Goal: Register for event/course

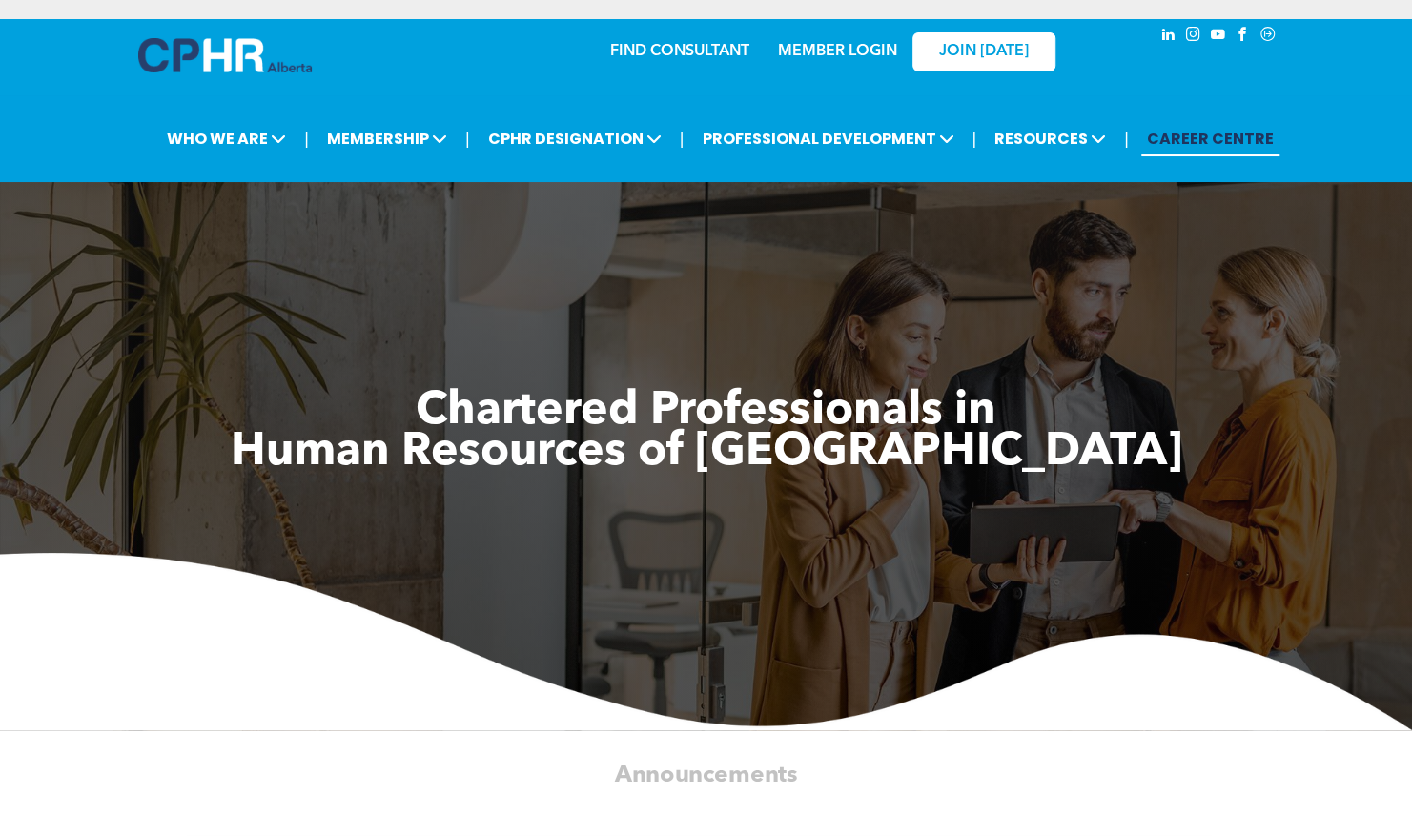
click at [833, 59] on link "MEMBER LOGIN" at bounding box center [837, 51] width 119 height 15
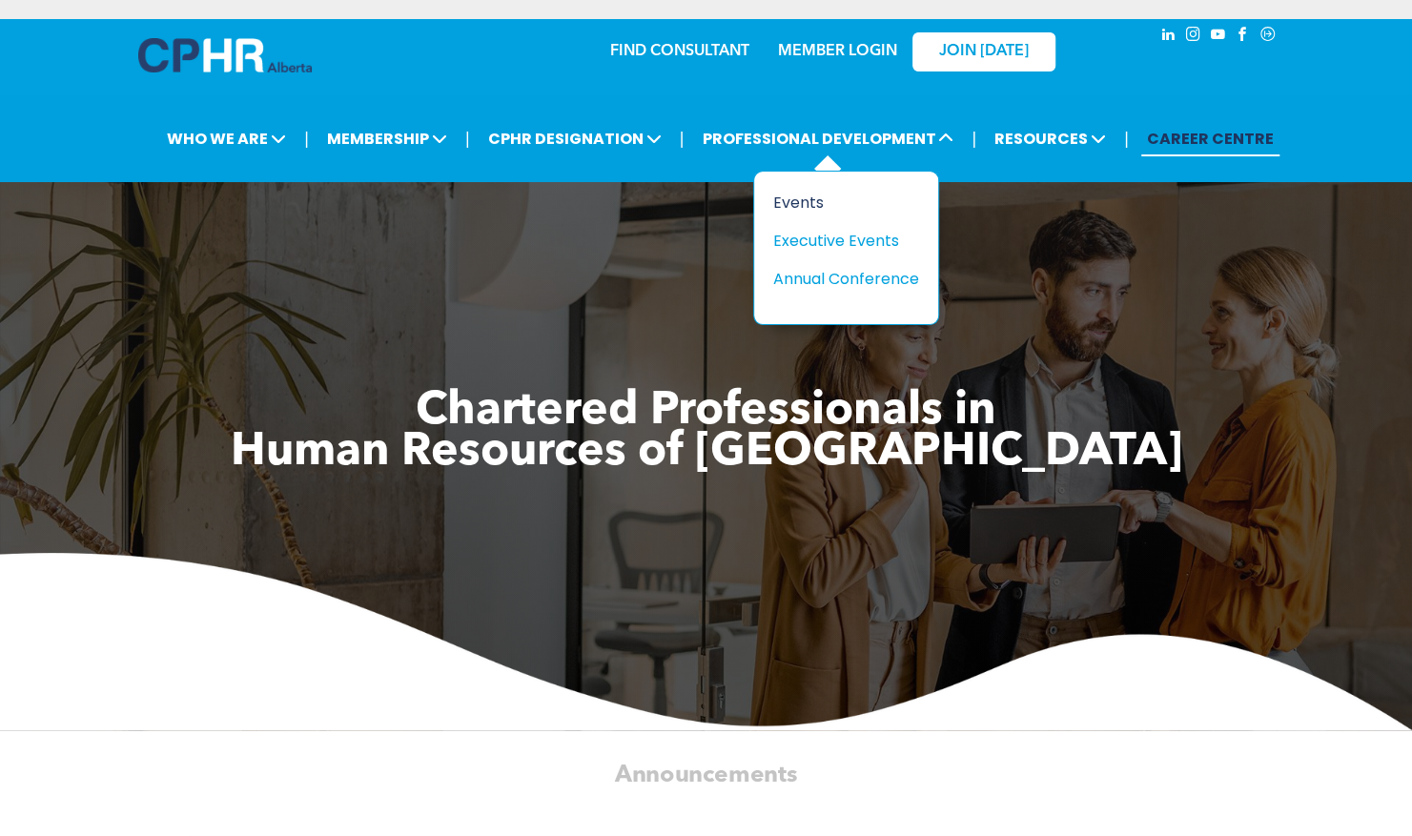
click at [797, 200] on div "Events" at bounding box center [839, 203] width 132 height 24
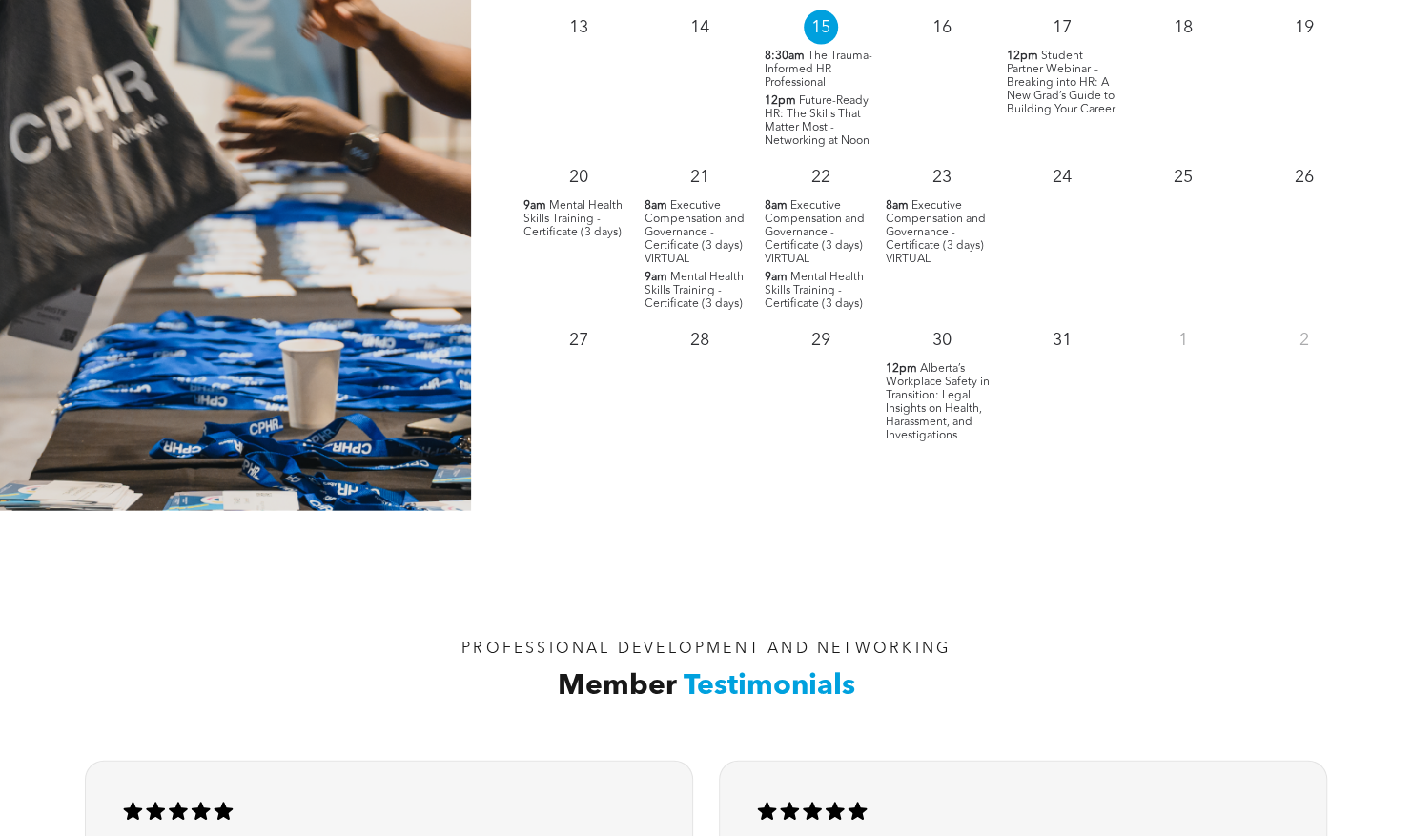
scroll to position [2080, 0]
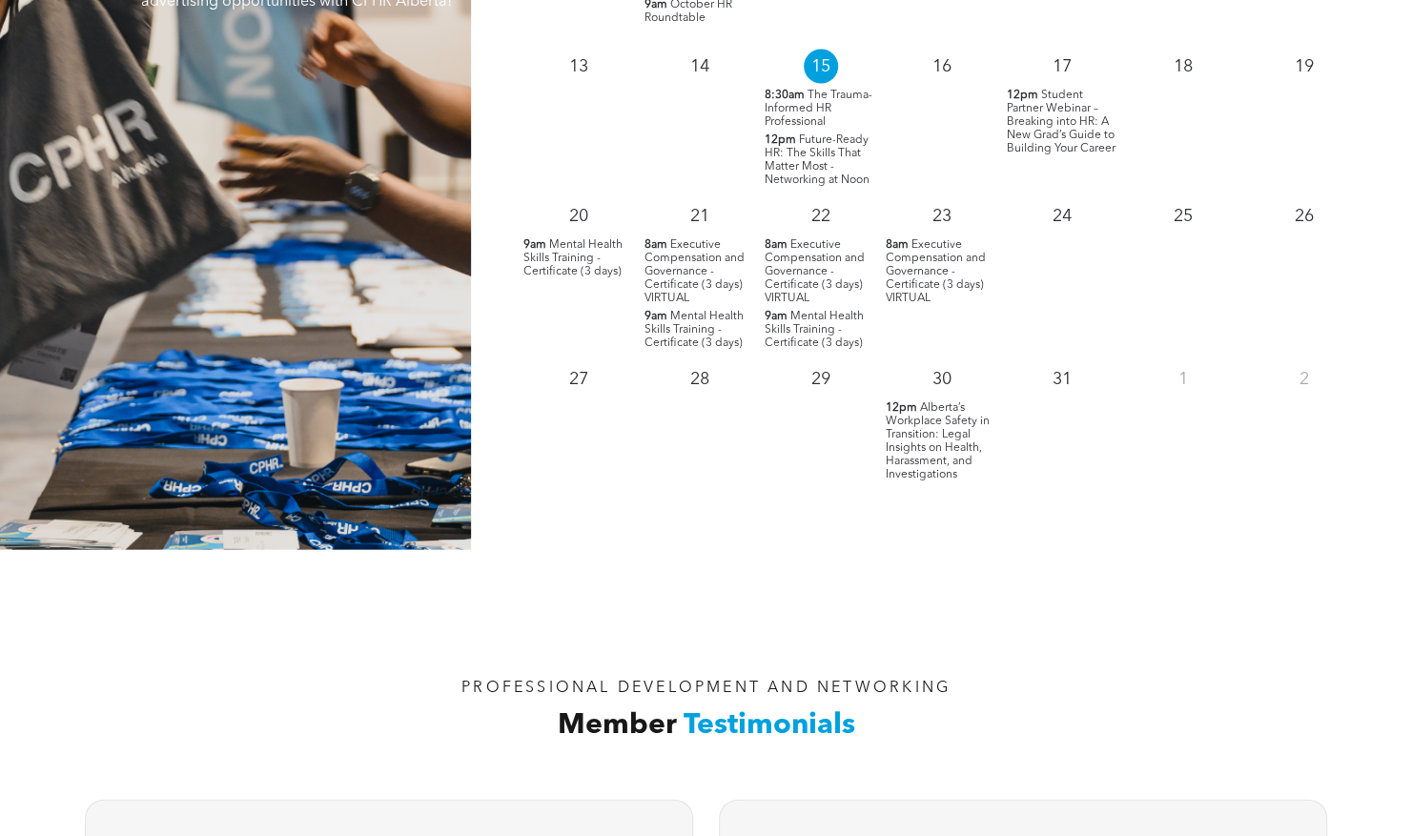
click at [818, 107] on span "The Trauma-Informed HR Professional" at bounding box center [818, 108] width 108 height 38
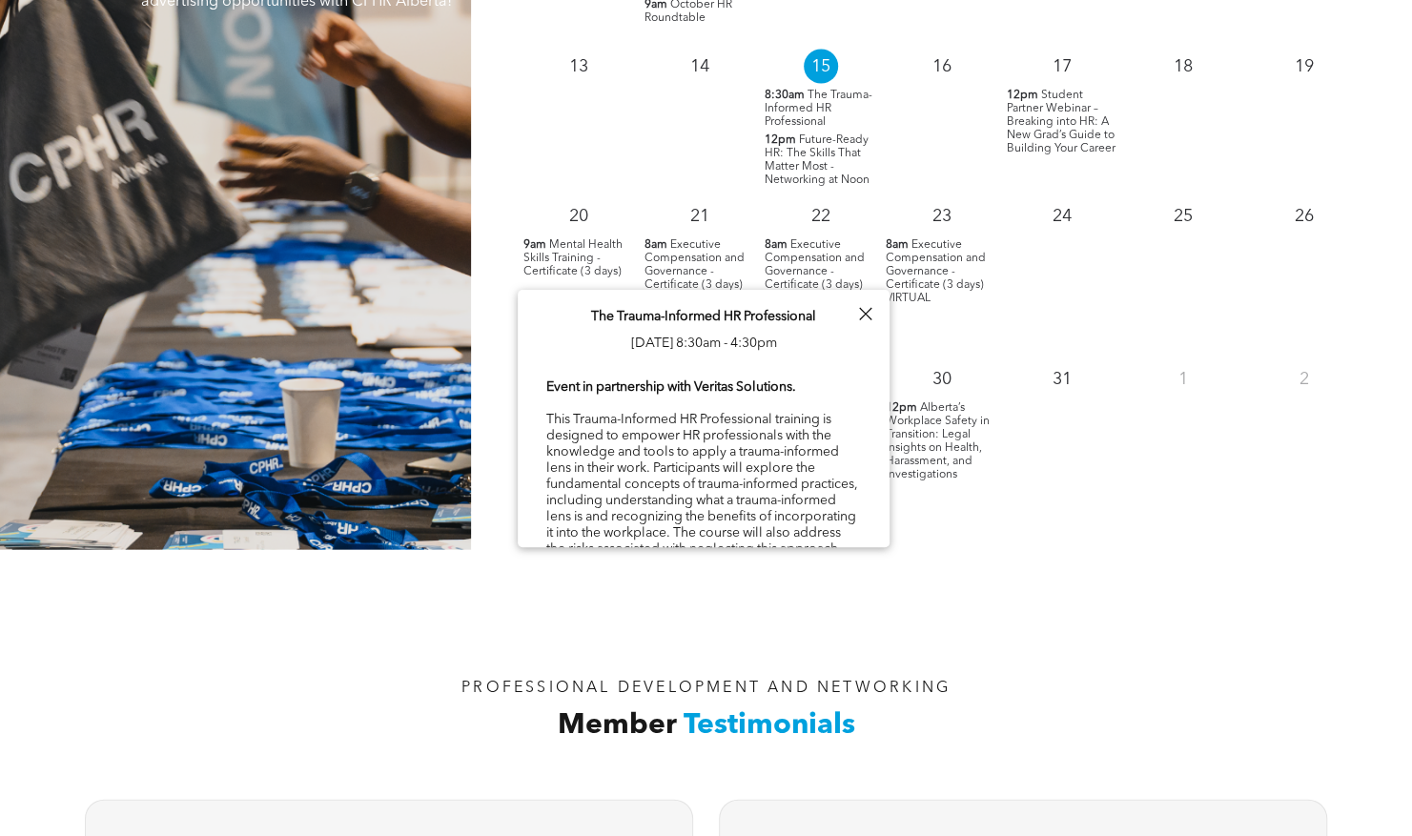
click at [678, 143] on div "14" at bounding box center [699, 116] width 121 height 150
click at [865, 313] on div at bounding box center [865, 314] width 26 height 26
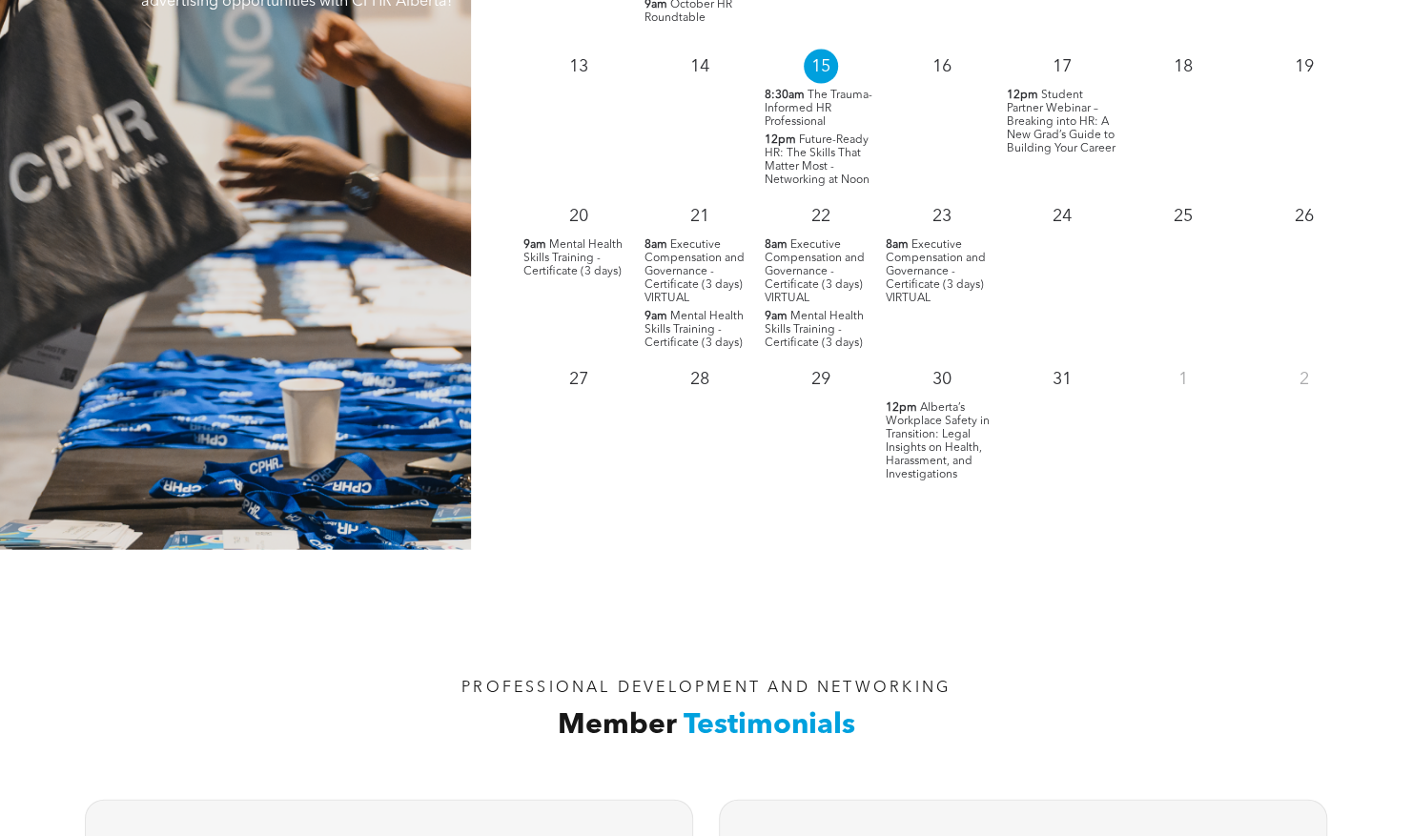
click at [714, 255] on span "Executive Compensation and Governance - Certificate (3 days) VIRTUAL" at bounding box center [693, 270] width 100 height 65
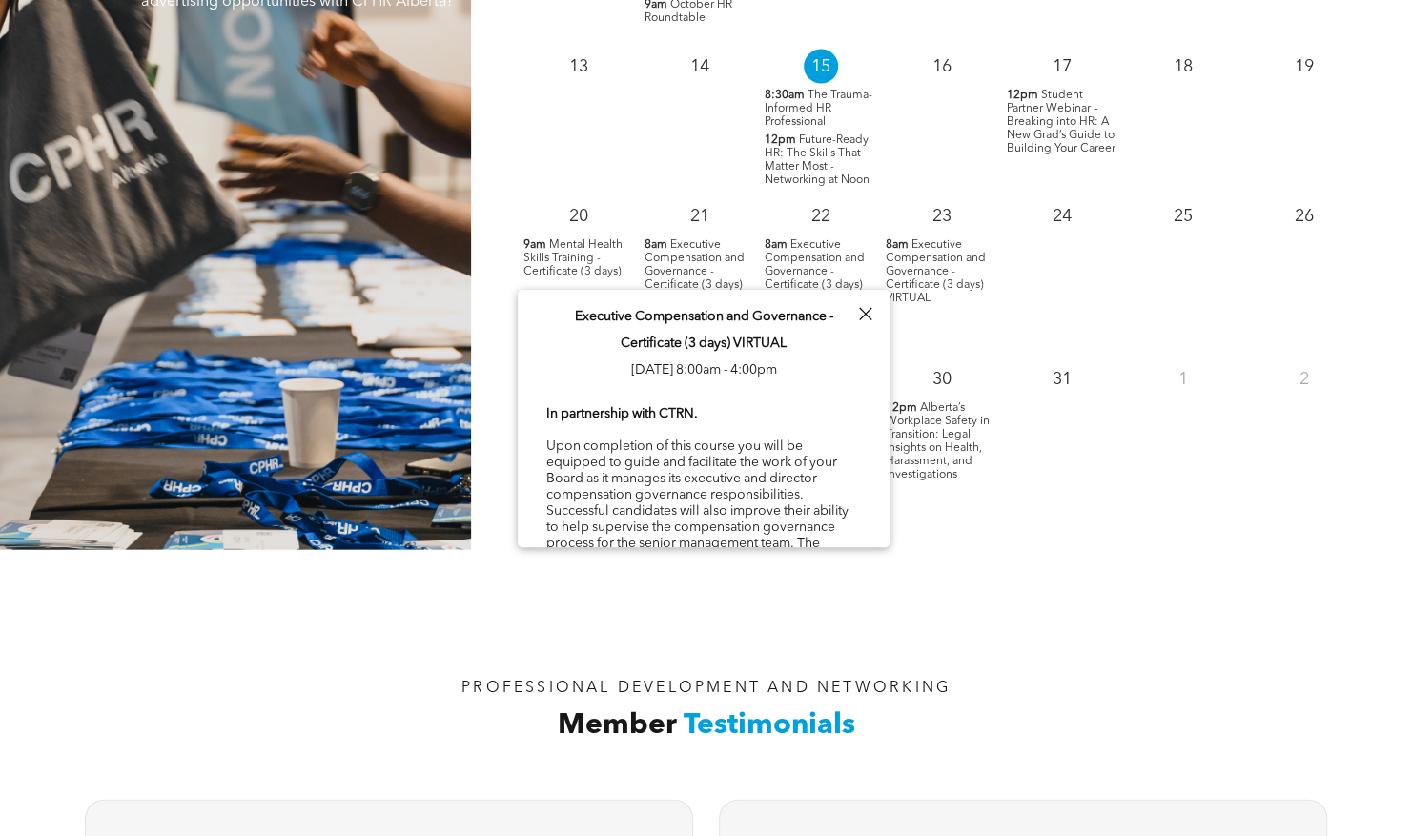
click at [867, 313] on div at bounding box center [865, 314] width 26 height 26
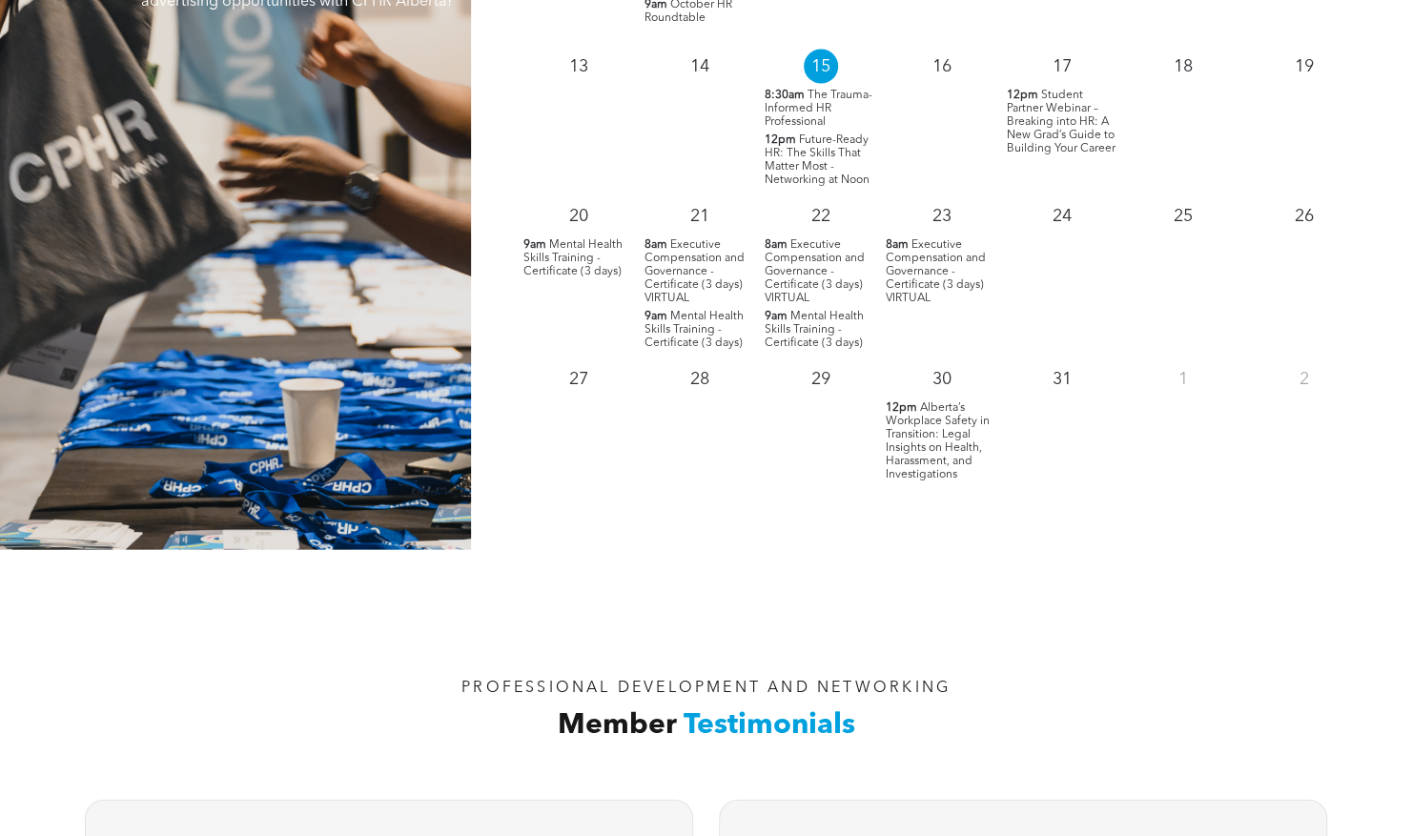
click at [936, 464] on span "Alberta’s Workplace Safety in Transition: Legal Insights on Health, Harassment,…" at bounding box center [937, 440] width 104 height 78
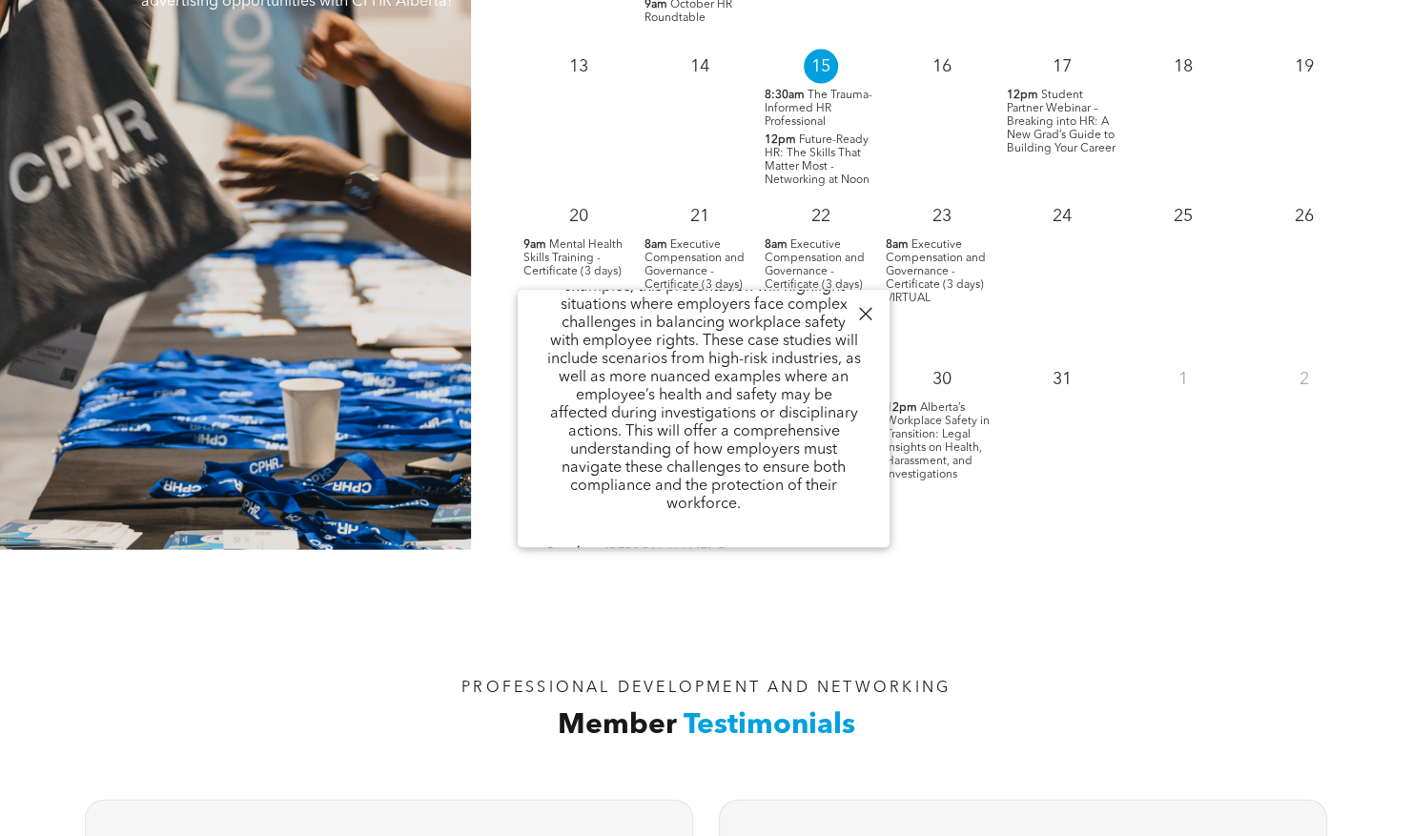
scroll to position [1348, 0]
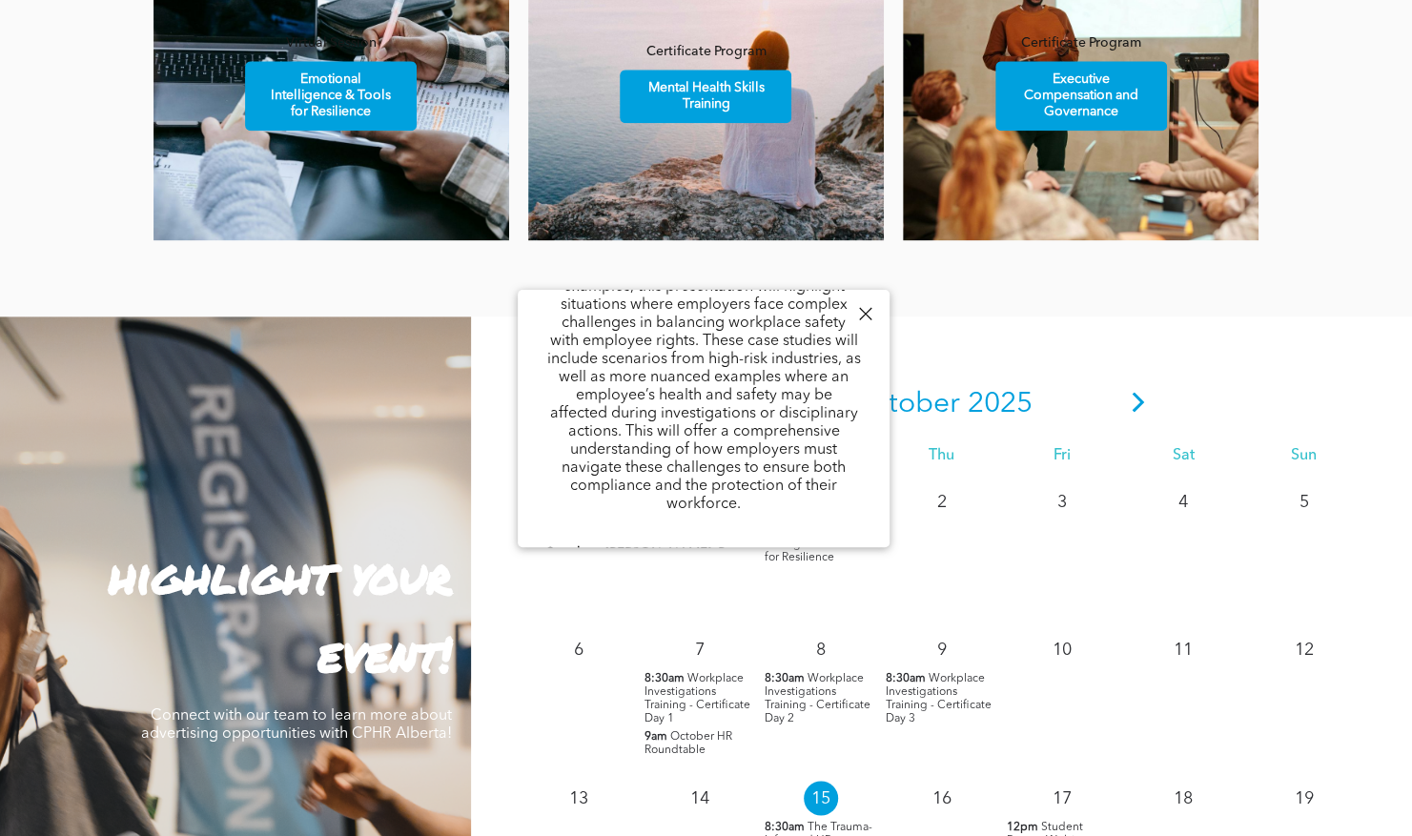
click at [1138, 410] on icon at bounding box center [1138, 402] width 12 height 20
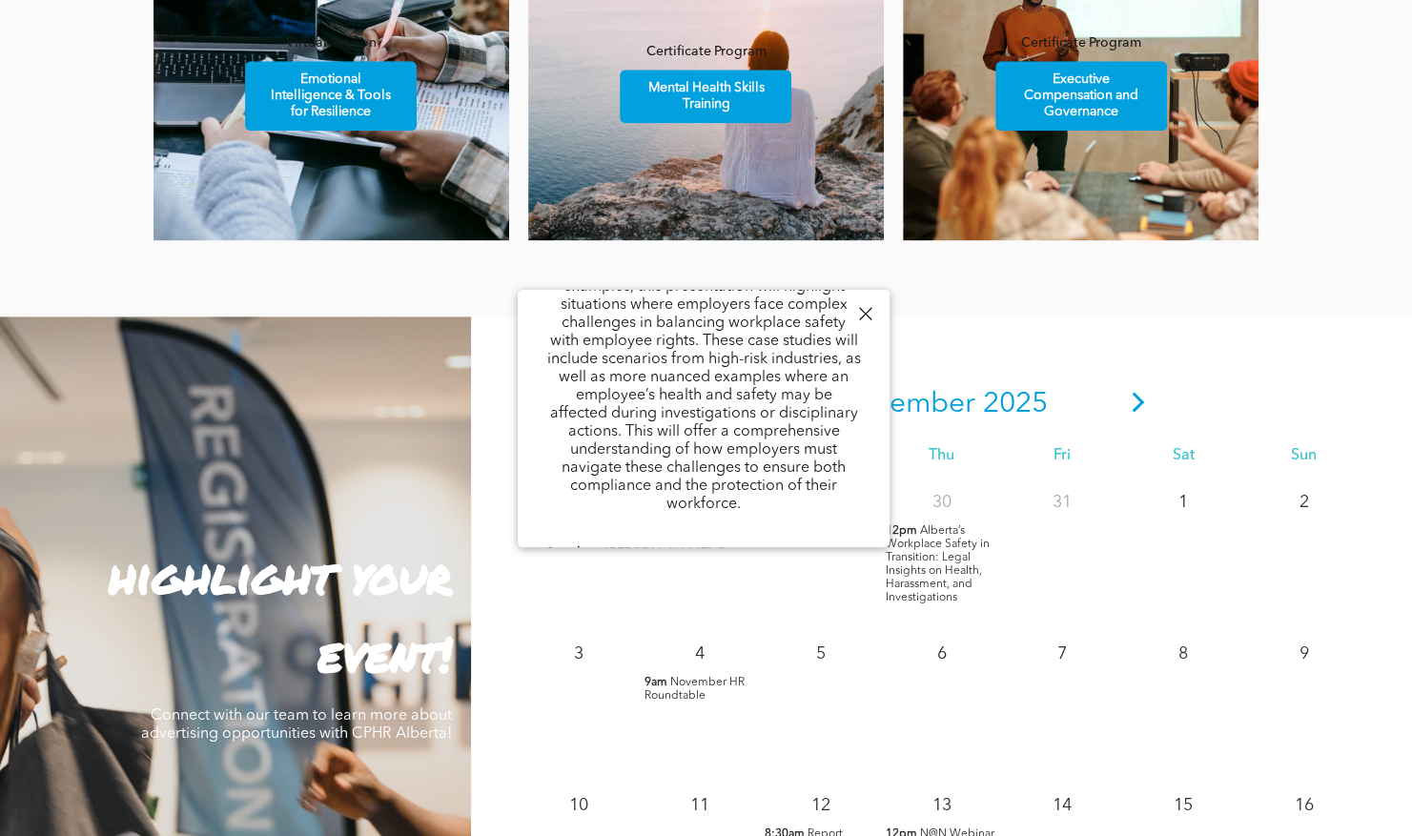
click at [860, 311] on div at bounding box center [865, 314] width 26 height 26
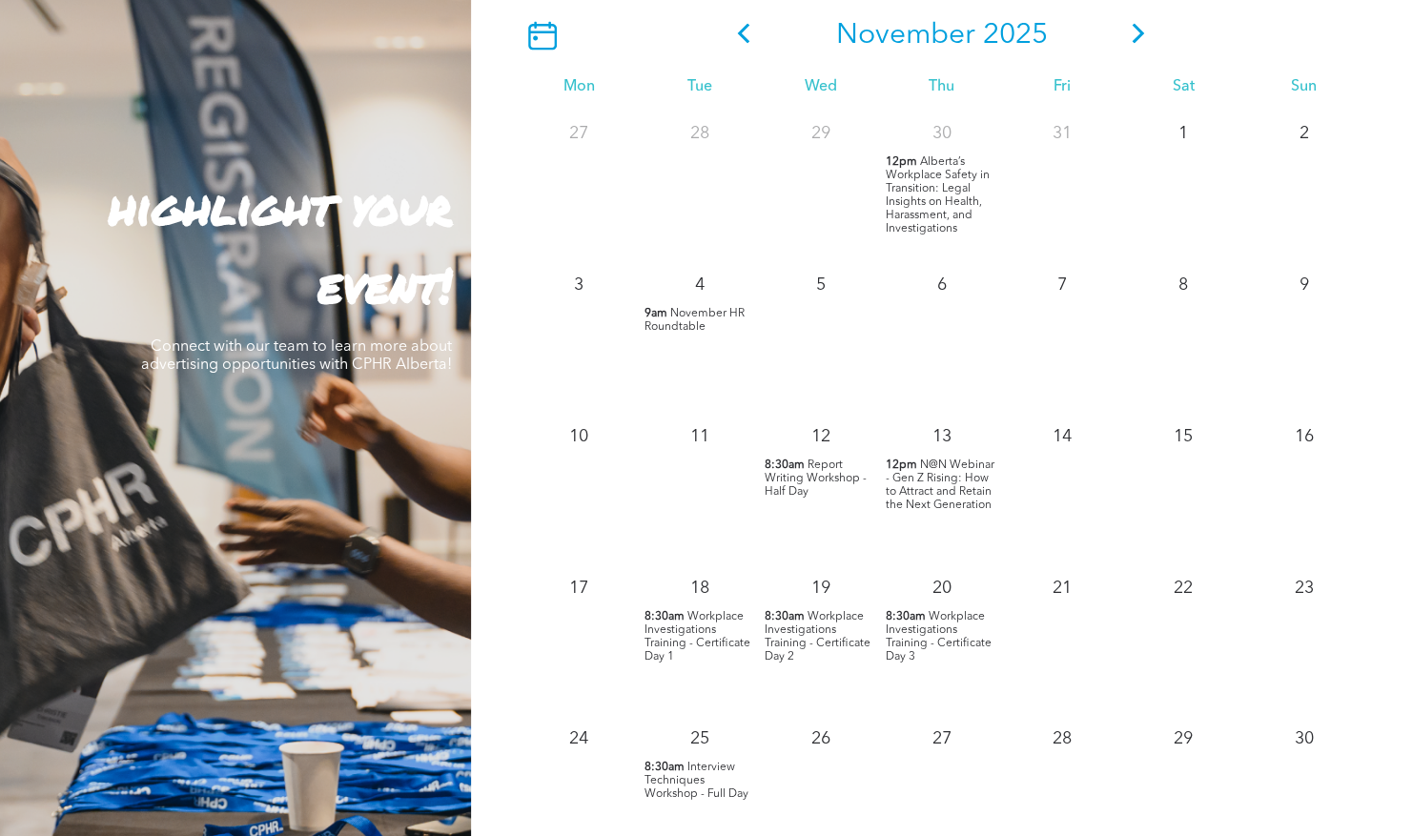
scroll to position [1679, 0]
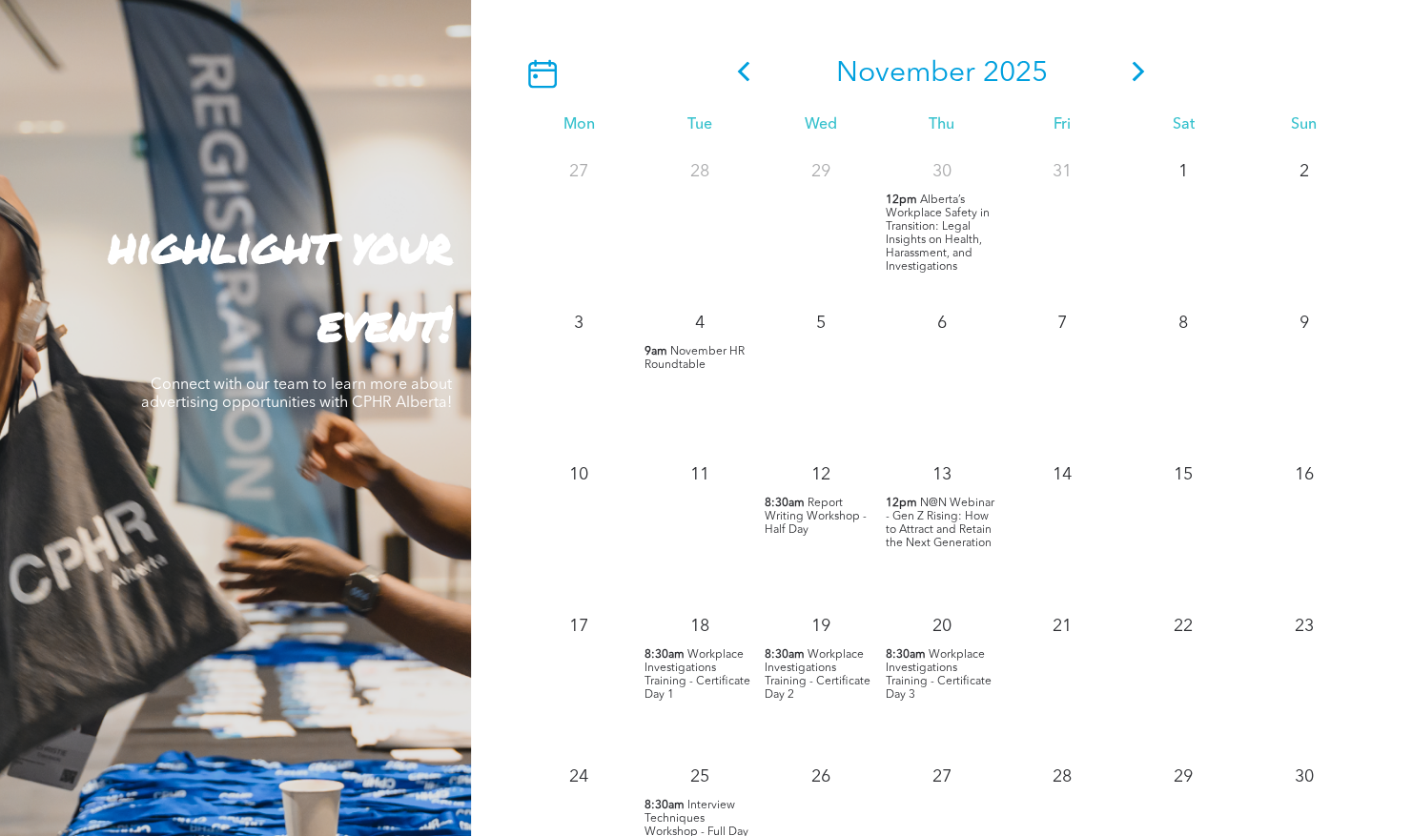
click at [926, 515] on span "N@N Webinar - Gen Z Rising: How to Attract and Retain the Next Generation" at bounding box center [939, 522] width 109 height 51
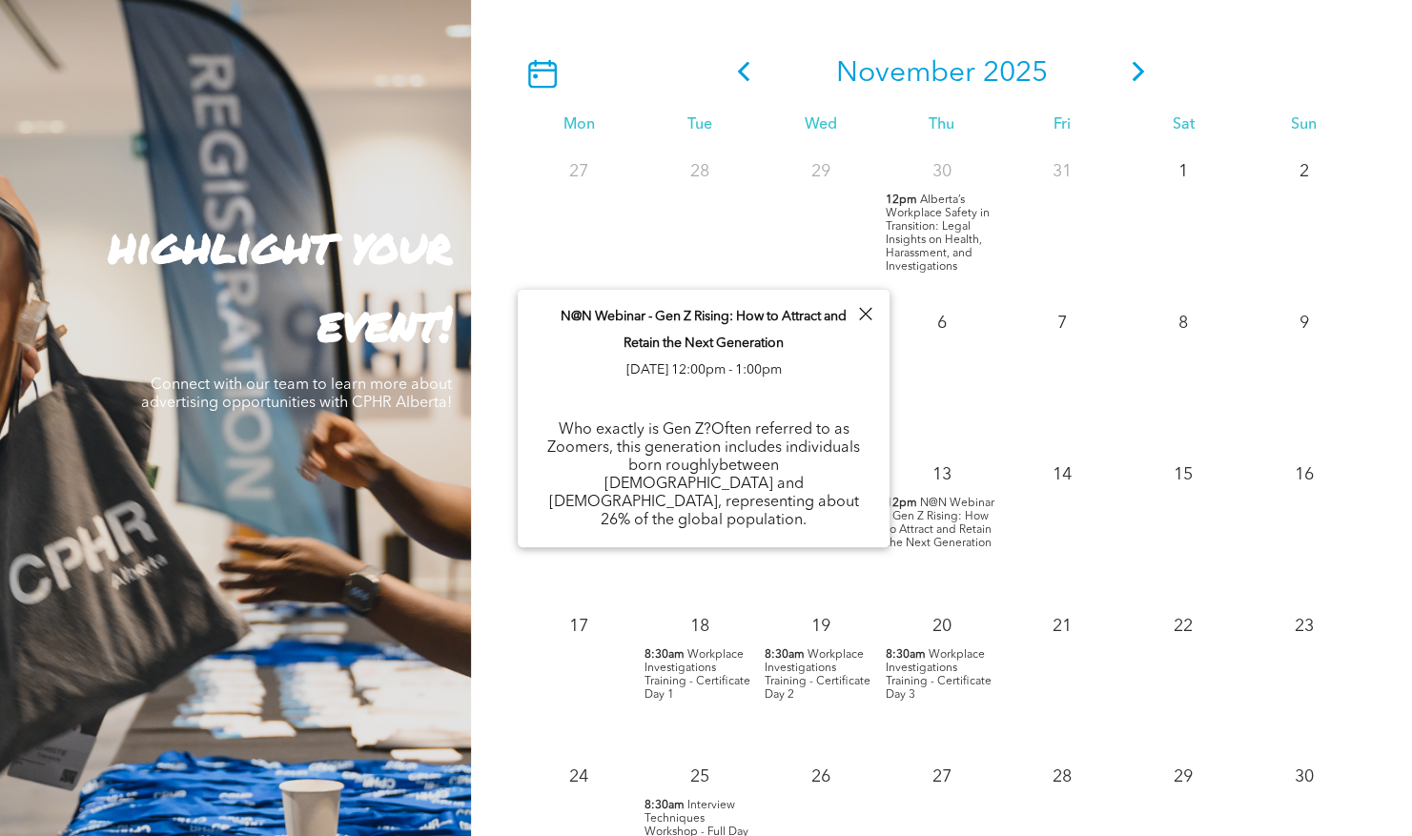
click at [890, 490] on div "13" at bounding box center [941, 470] width 121 height 42
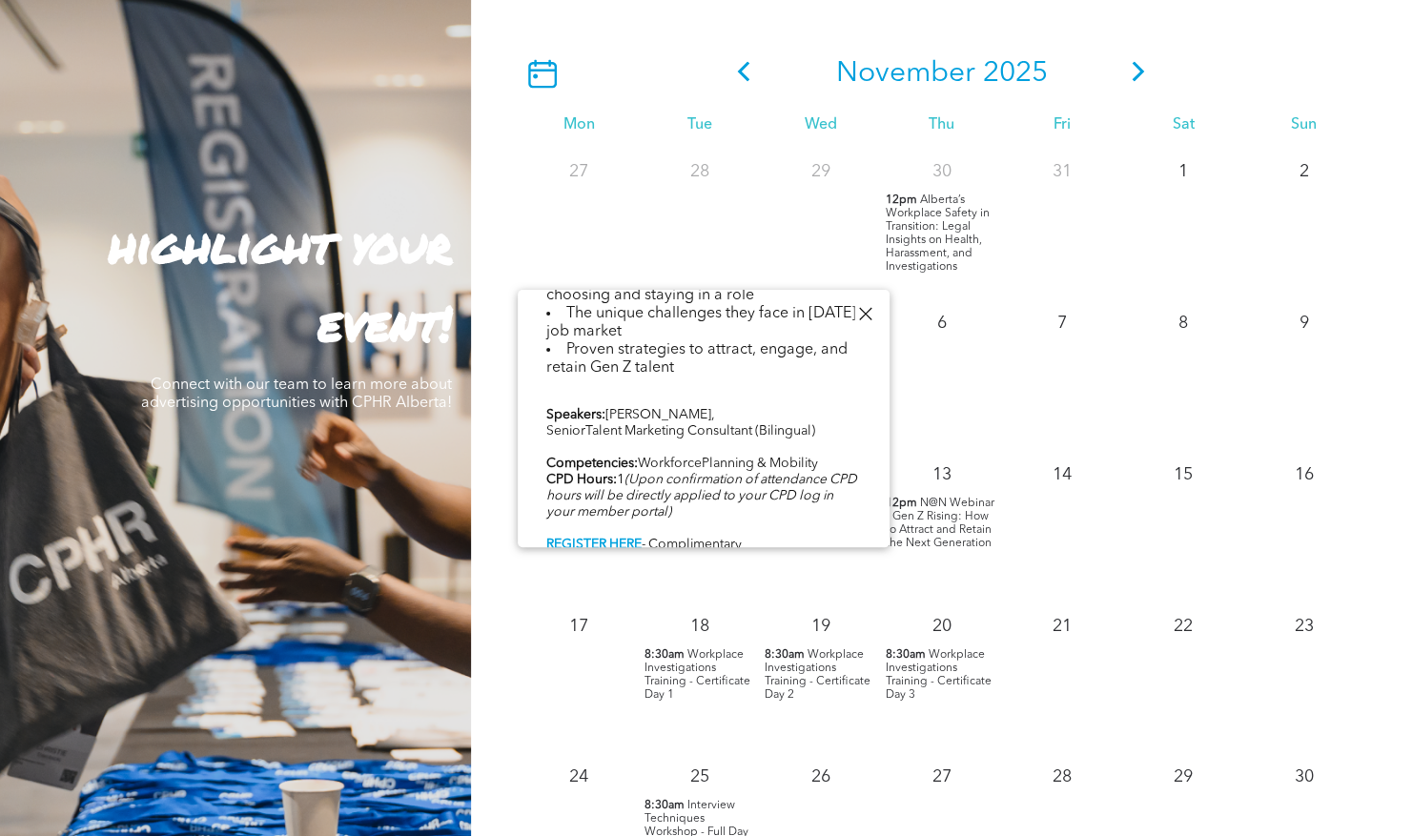
scroll to position [679, 0]
click at [1044, 532] on div "14" at bounding box center [1062, 525] width 121 height 152
click at [865, 314] on div at bounding box center [865, 314] width 26 height 26
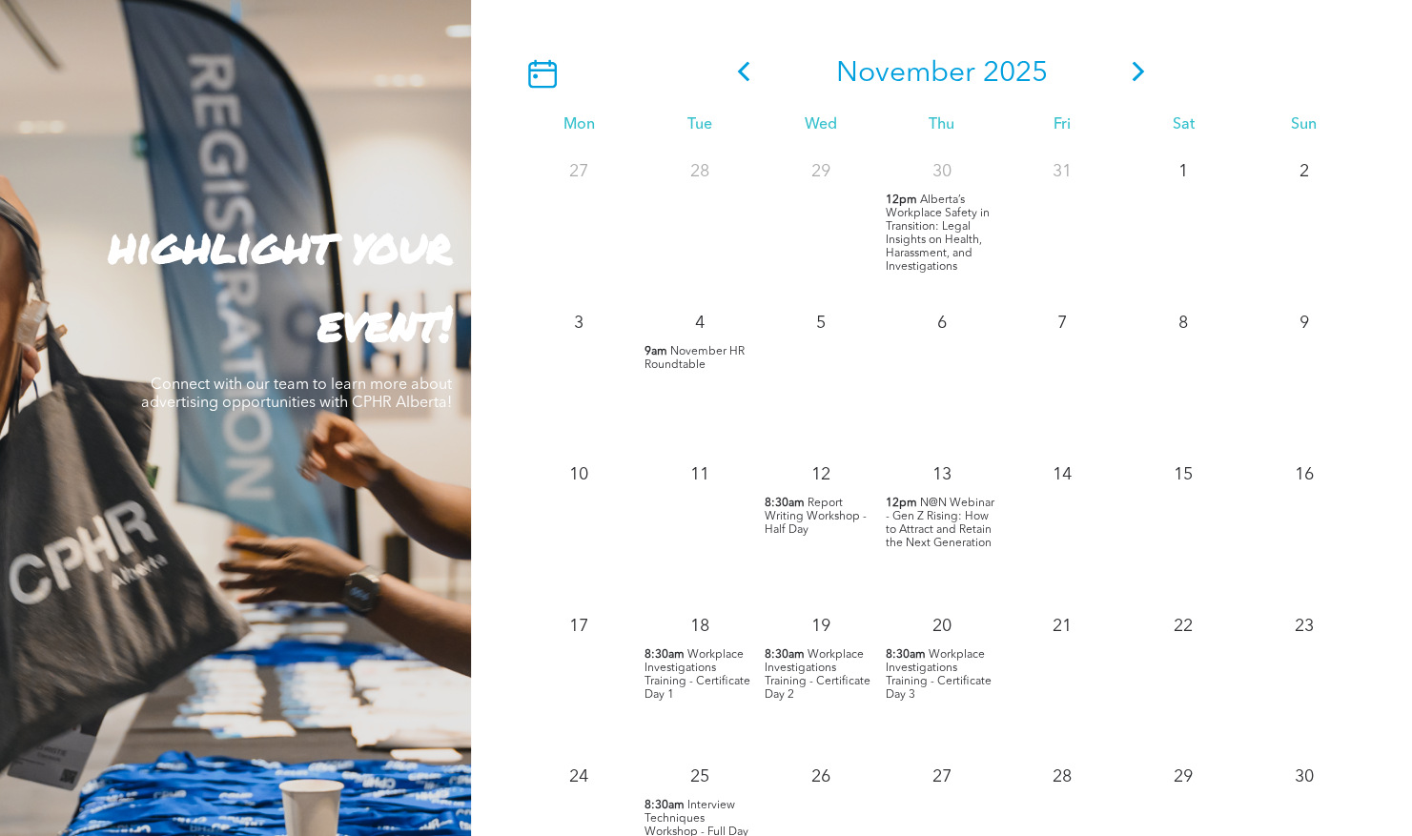
click at [927, 538] on span "N@N Webinar - Gen Z Rising: How to Attract and Retain the Next Generation" at bounding box center [939, 522] width 109 height 51
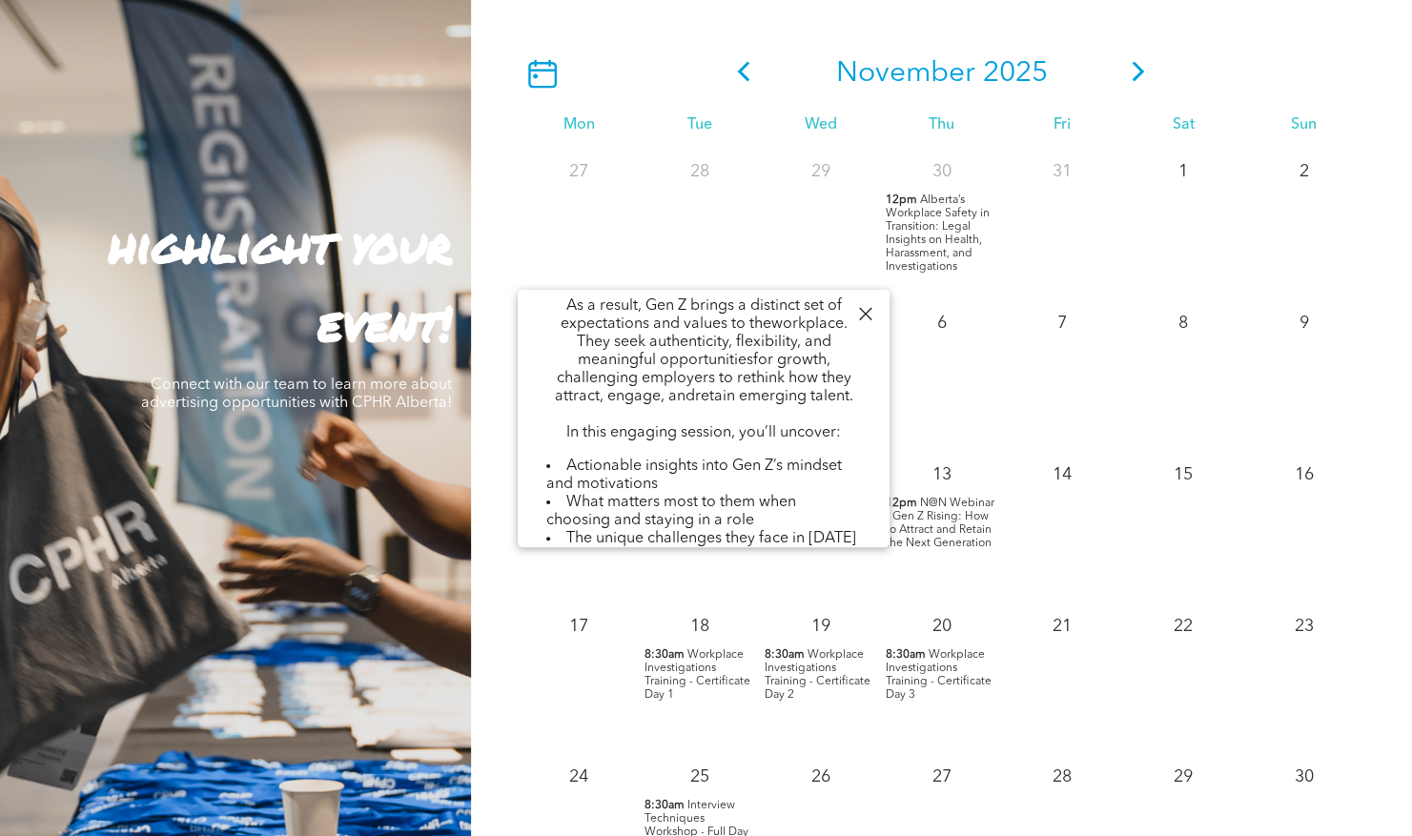
scroll to position [675, 0]
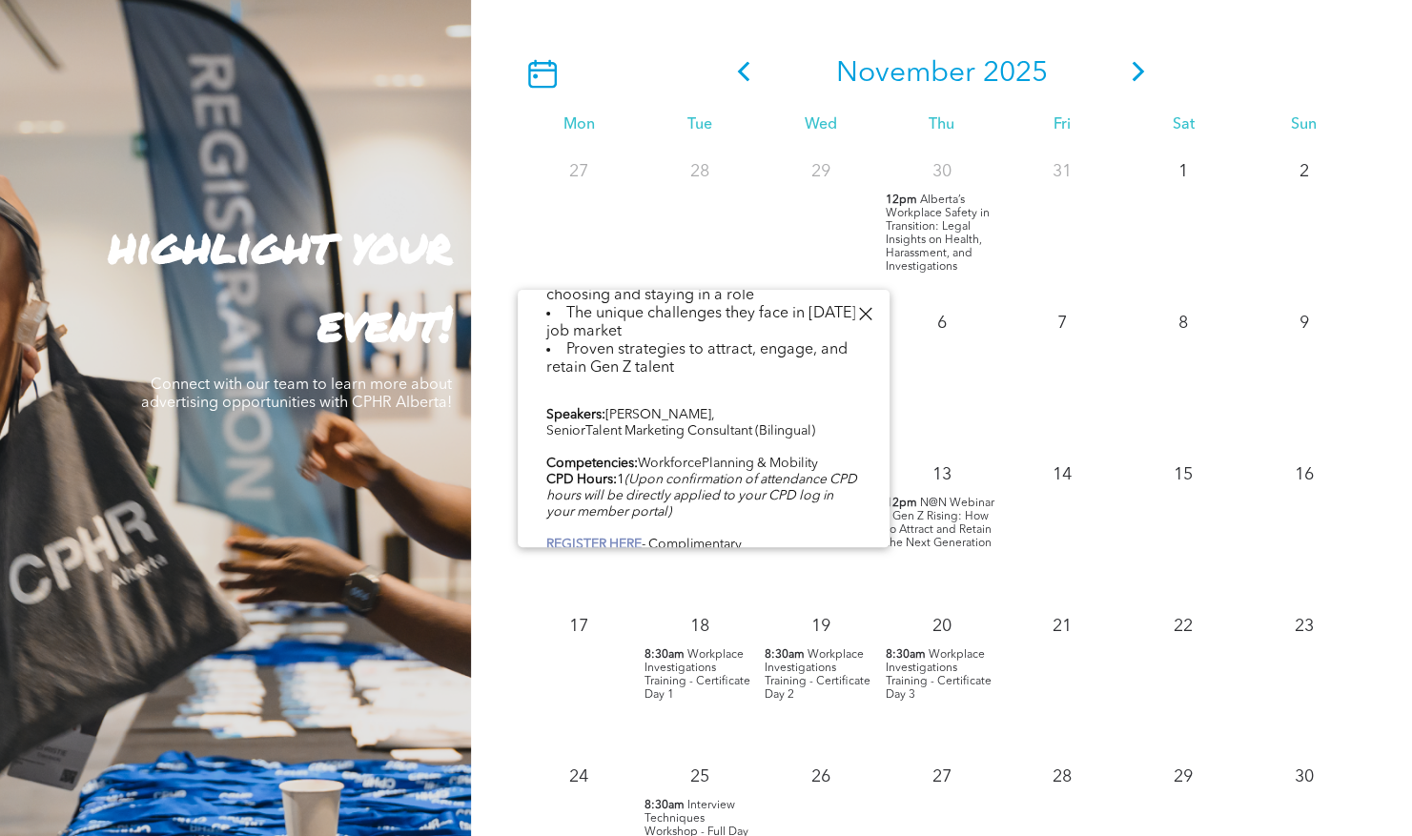
click at [583, 538] on link "REGISTER HERE" at bounding box center [593, 544] width 95 height 13
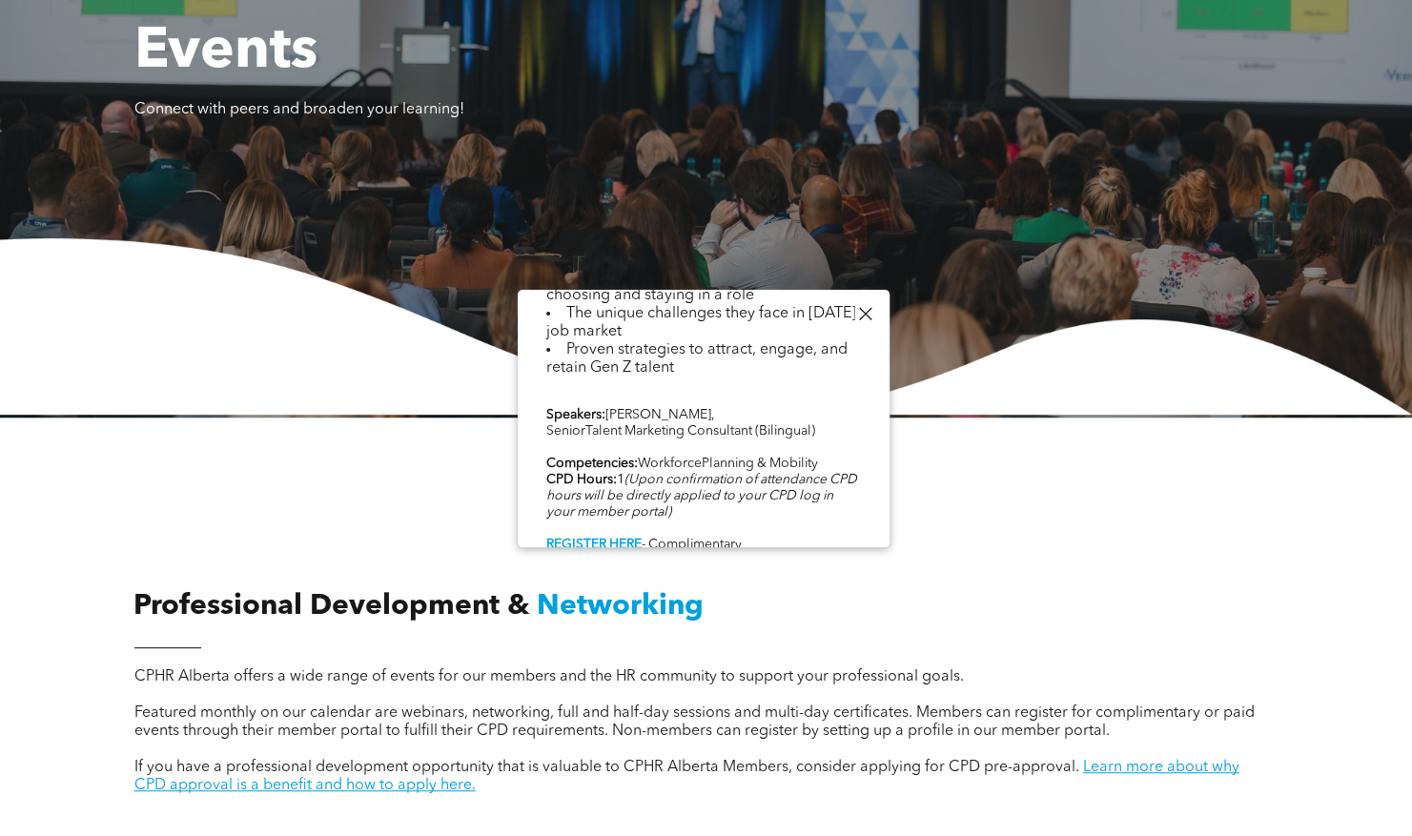
scroll to position [0, 0]
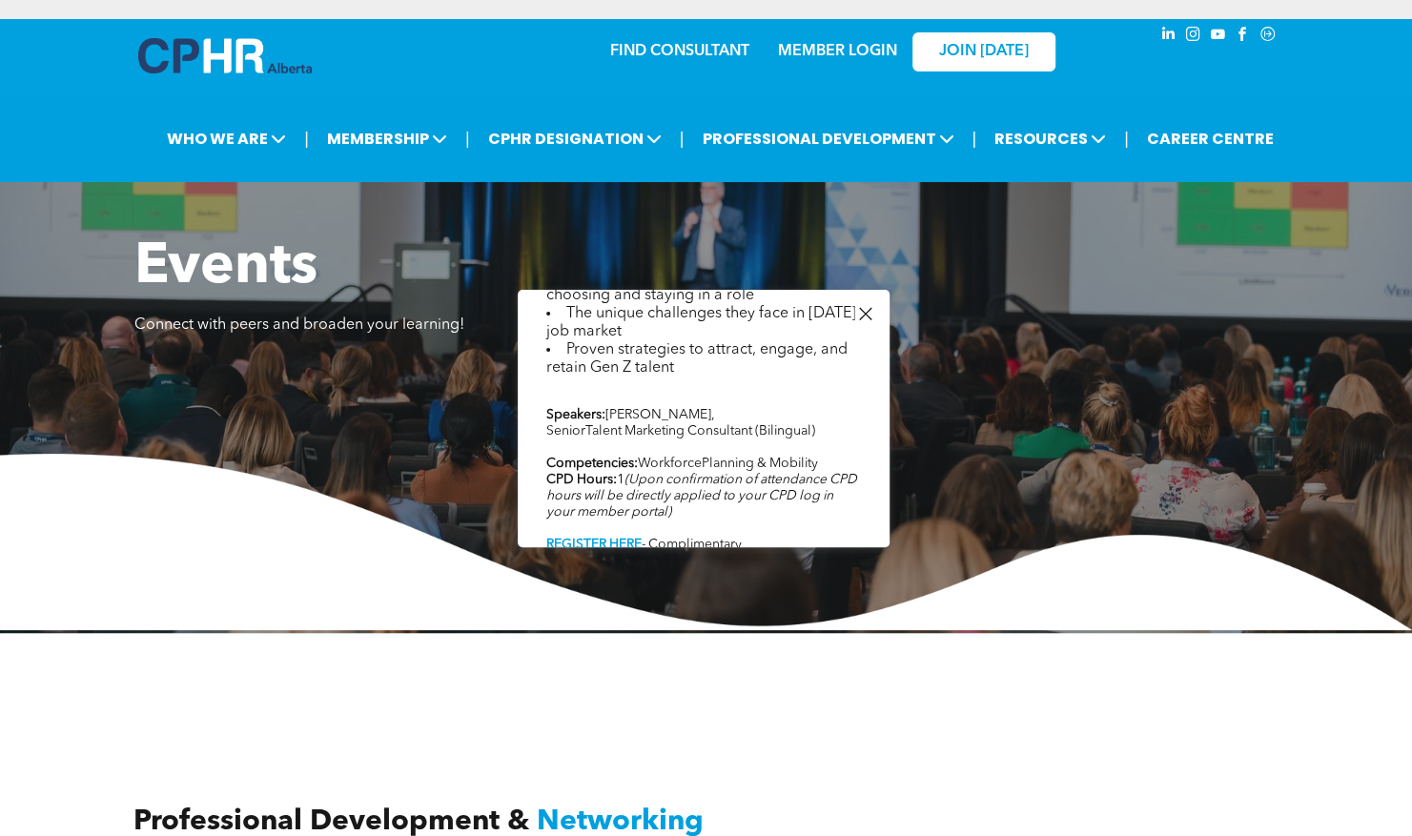
click at [866, 317] on div at bounding box center [865, 314] width 26 height 26
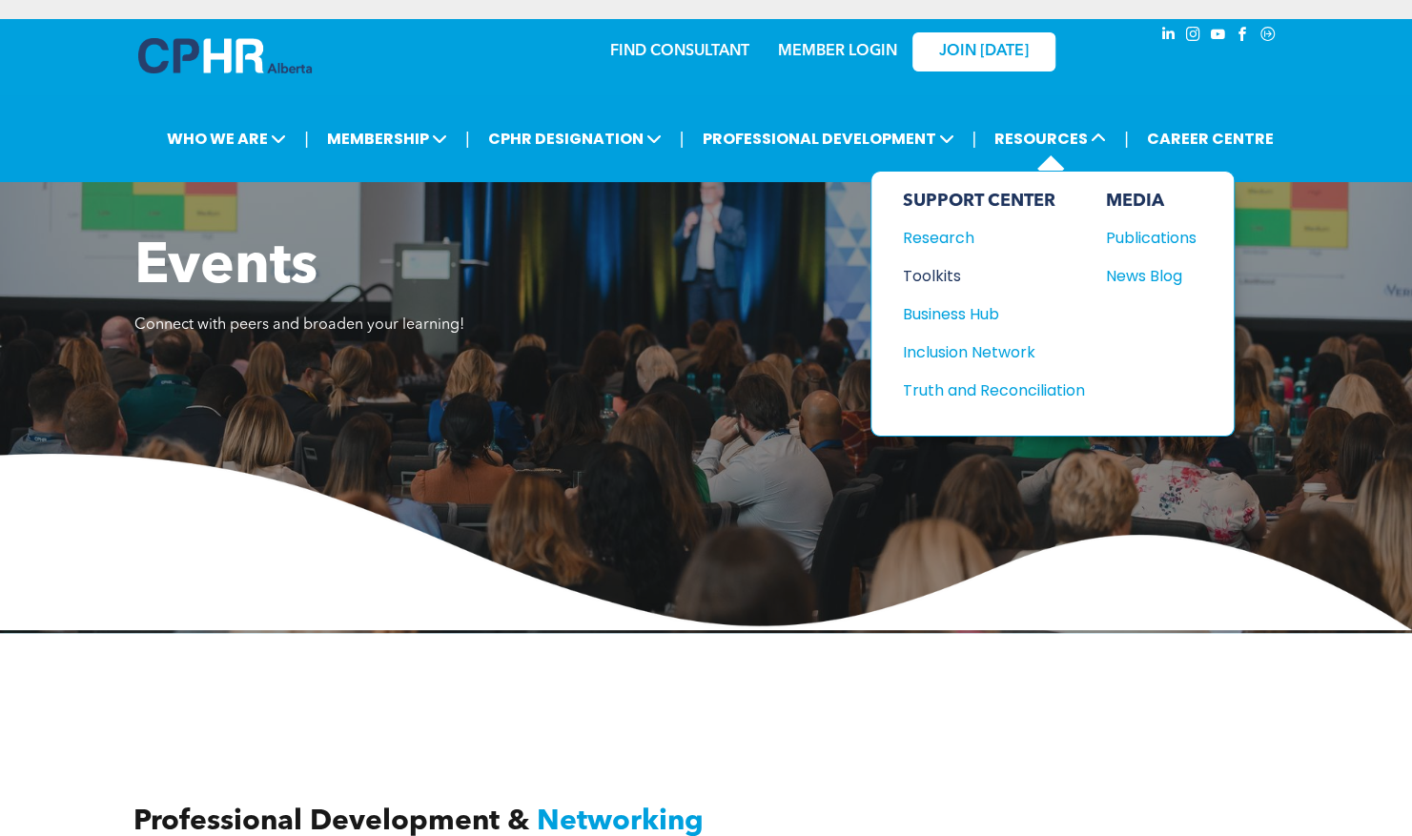
click at [932, 273] on div "Toolkits" at bounding box center [984, 276] width 164 height 24
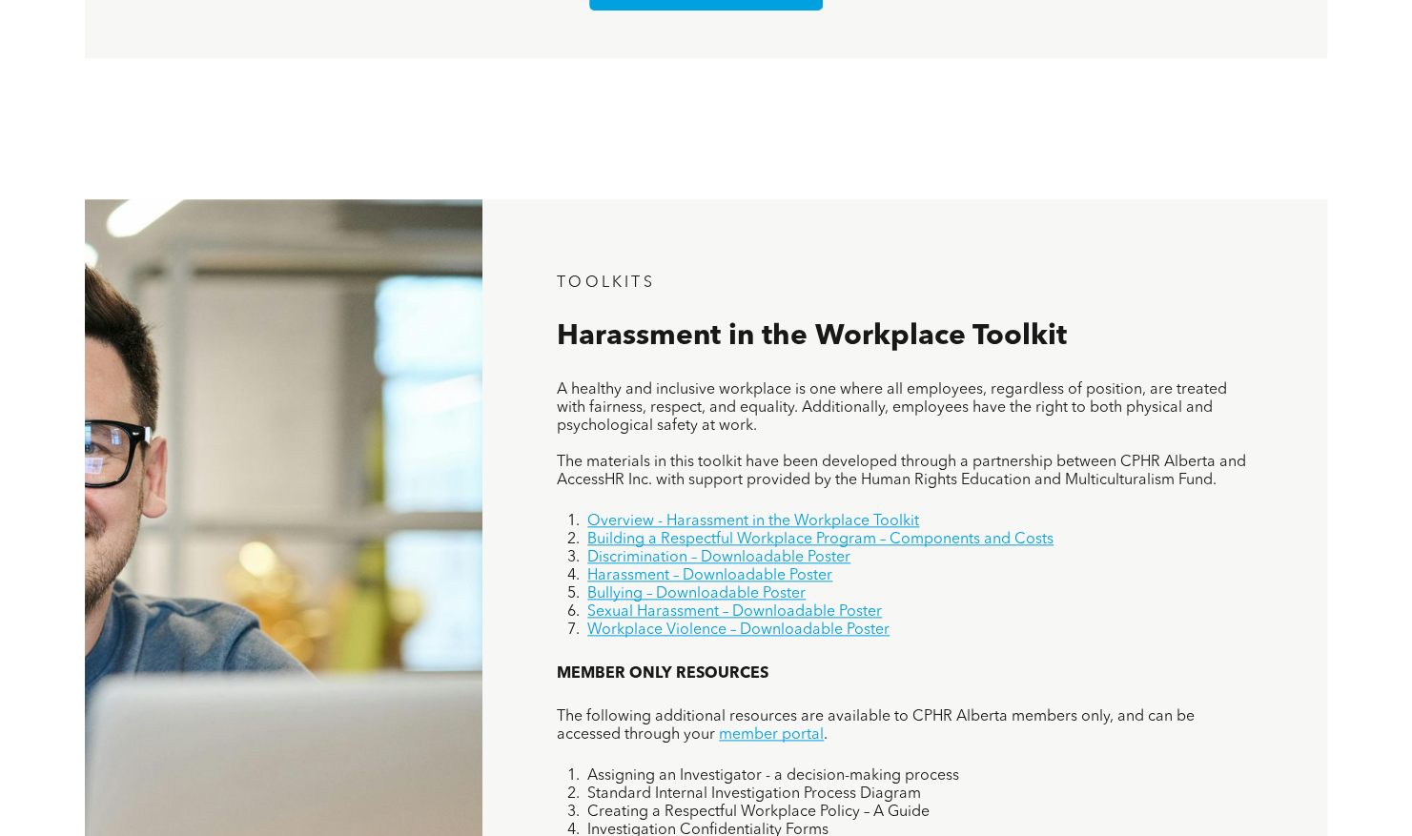
scroll to position [222, 0]
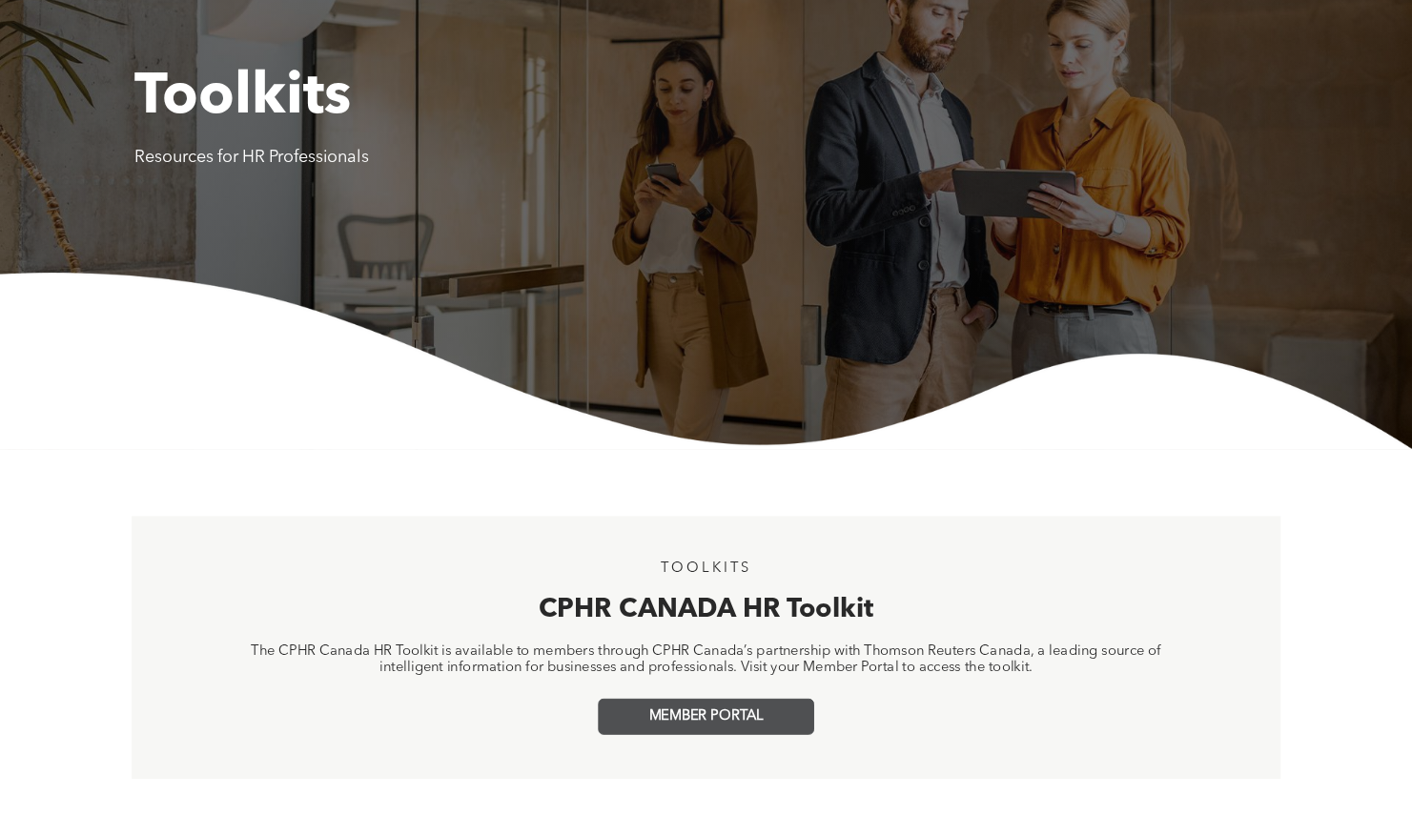
click at [697, 729] on link "MEMBER PORTAL" at bounding box center [706, 717] width 216 height 36
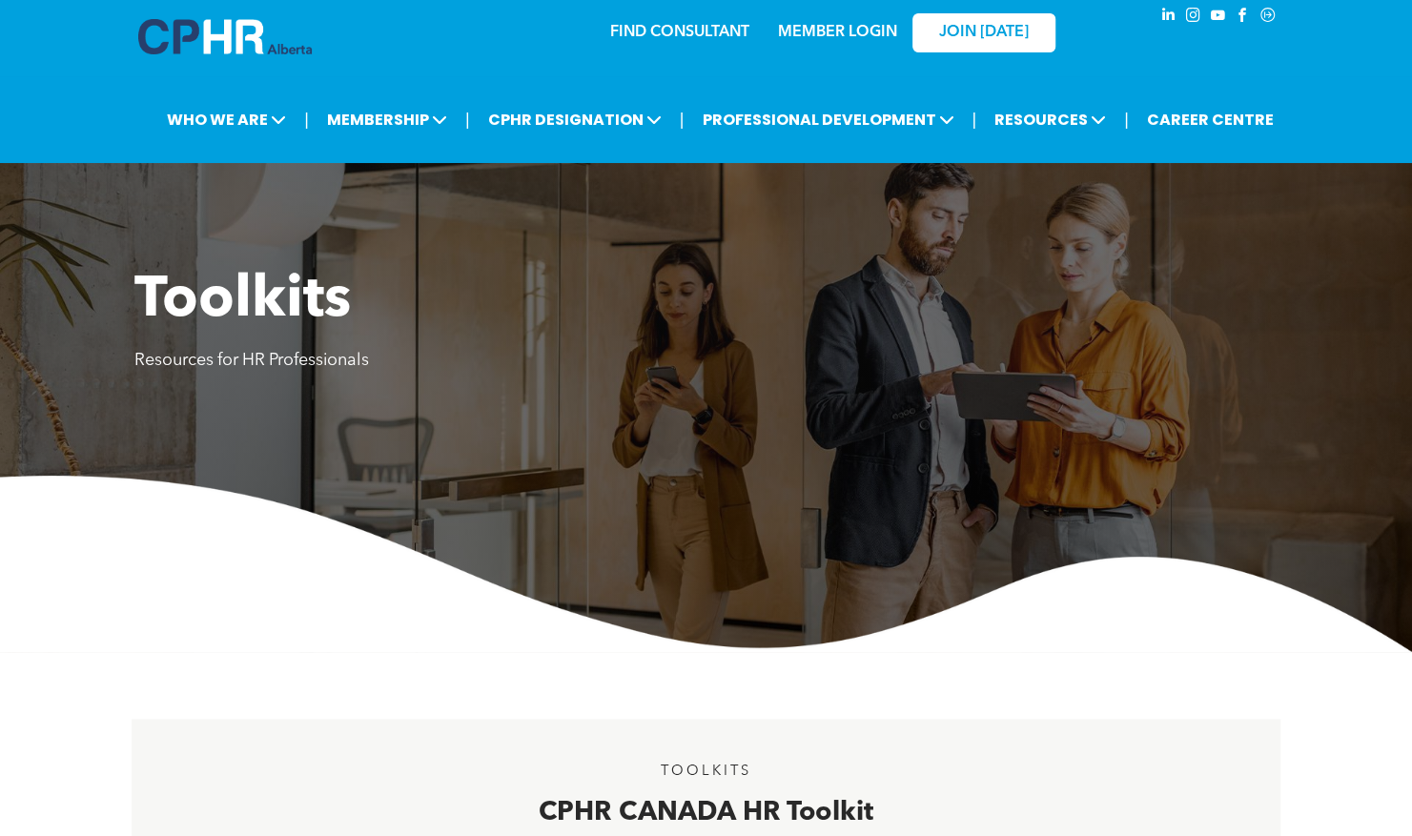
scroll to position [0, 0]
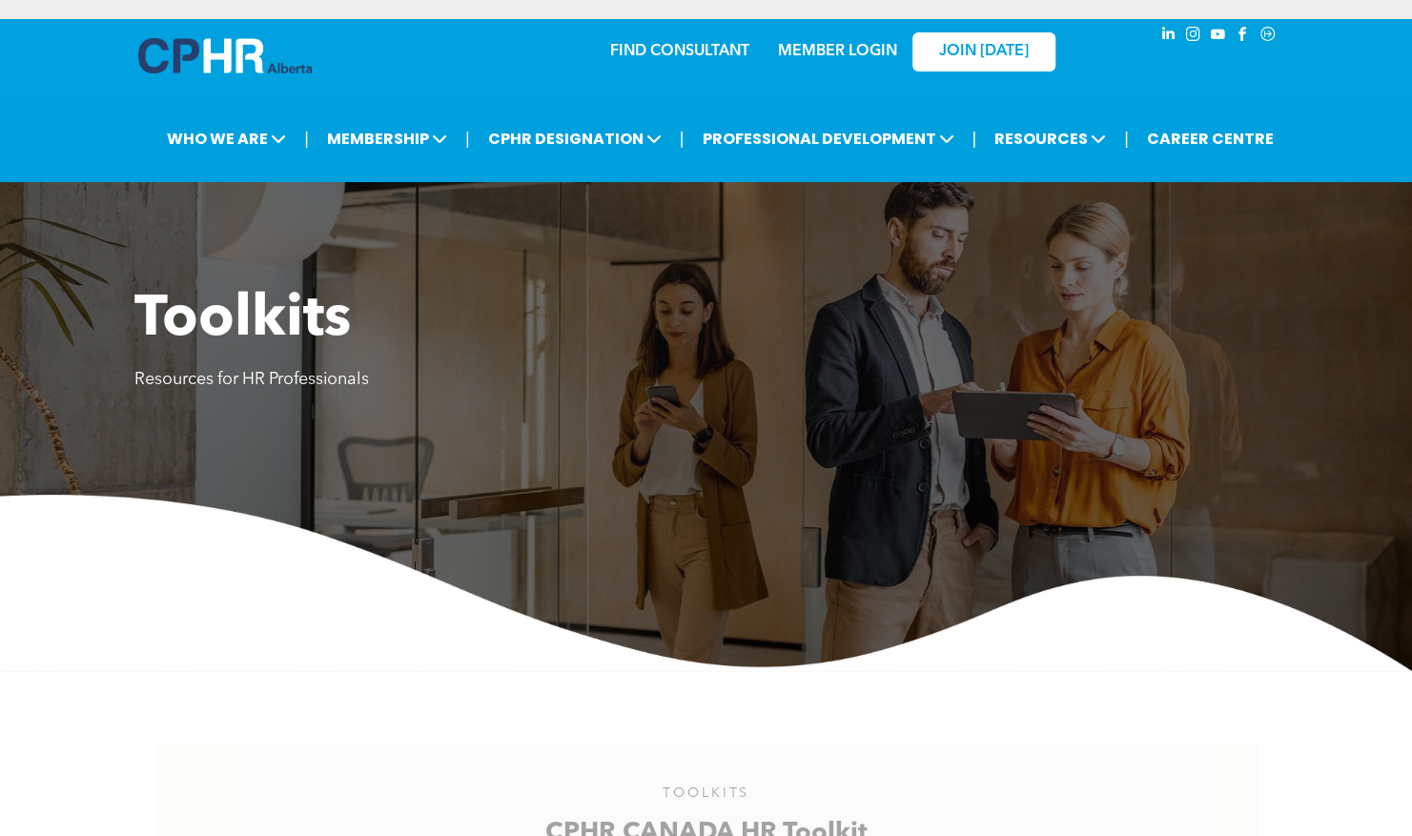
click at [839, 57] on link "MEMBER LOGIN" at bounding box center [837, 51] width 119 height 15
